Goal: Find specific page/section: Find specific page/section

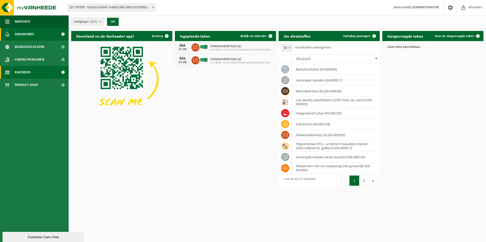
click at [7, 69] on span at bounding box center [7, 72] width 5 height 13
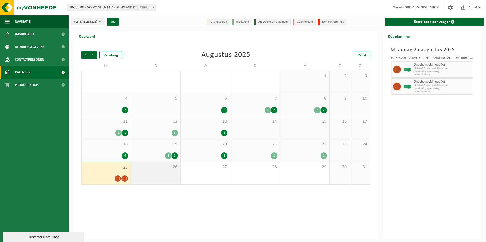
click at [163, 167] on span "26" at bounding box center [155, 168] width 44 height 6
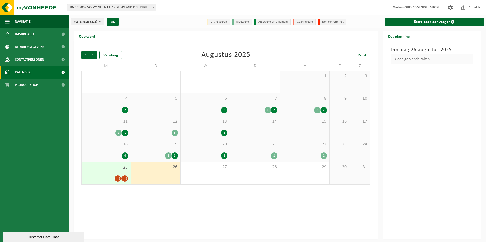
click at [110, 166] on span "25" at bounding box center [106, 168] width 44 height 6
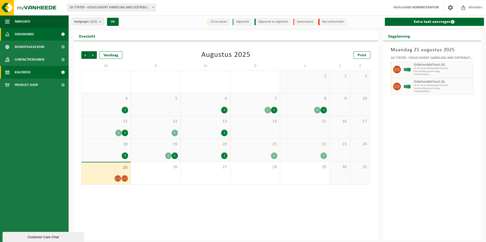
click at [29, 35] on span "Dashboard" at bounding box center [24, 34] width 19 height 13
